Goal: Transaction & Acquisition: Book appointment/travel/reservation

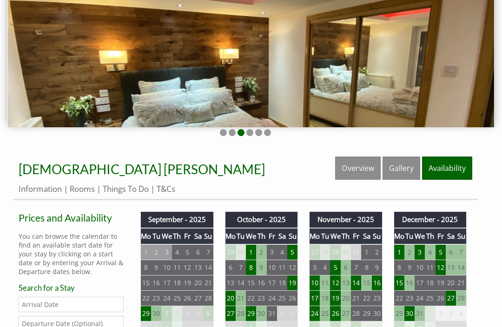
scroll to position [124, 0]
click at [130, 189] on link "Things To Do" at bounding box center [126, 189] width 46 height 11
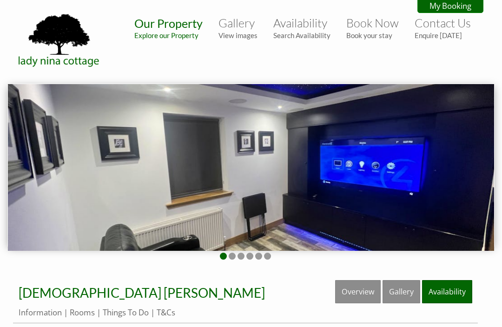
click at [449, 294] on link "Availability" at bounding box center [447, 291] width 50 height 23
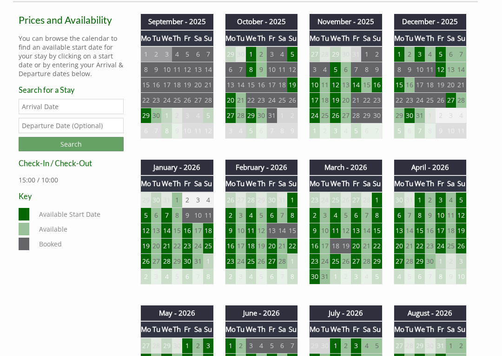
scroll to position [322, 0]
click at [359, 87] on td "14" at bounding box center [356, 85] width 10 height 15
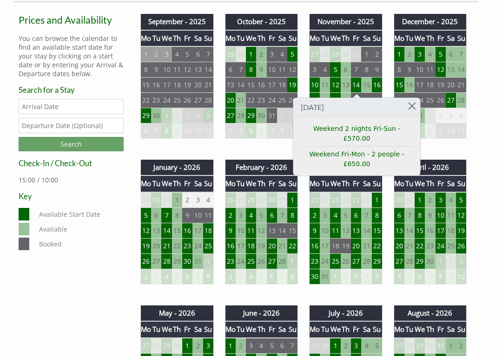
click at [363, 150] on link "Weekend Fri-Mon - 2 people - £650.00" at bounding box center [357, 160] width 114 height 20
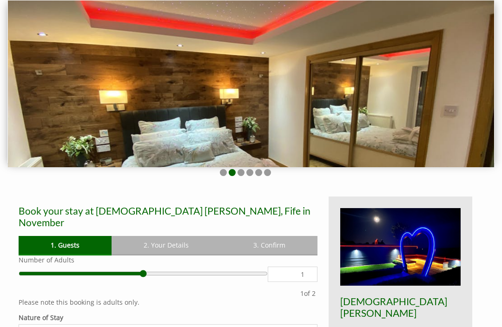
scroll to position [84, 0]
